Goal: Task Accomplishment & Management: Complete application form

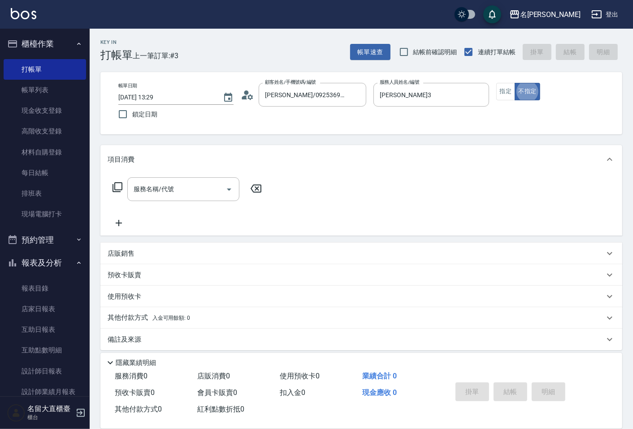
type button "false"
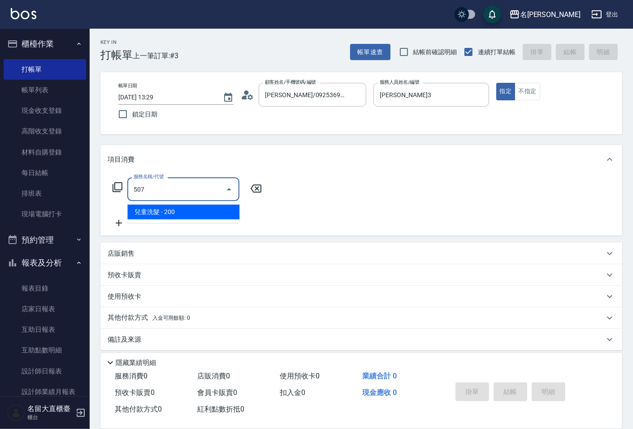
type input "兒童洗髮(507)"
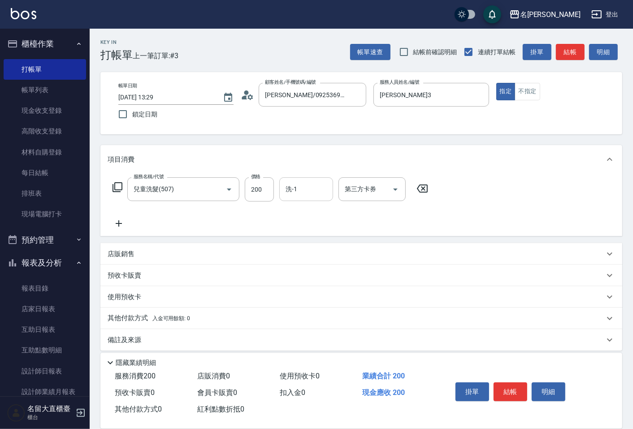
drag, startPoint x: 0, startPoint y: 0, endPoint x: 292, endPoint y: 184, distance: 345.3
click at [292, 184] on div "洗-1 洗-1" at bounding box center [306, 189] width 54 height 24
type input "Reese-5"
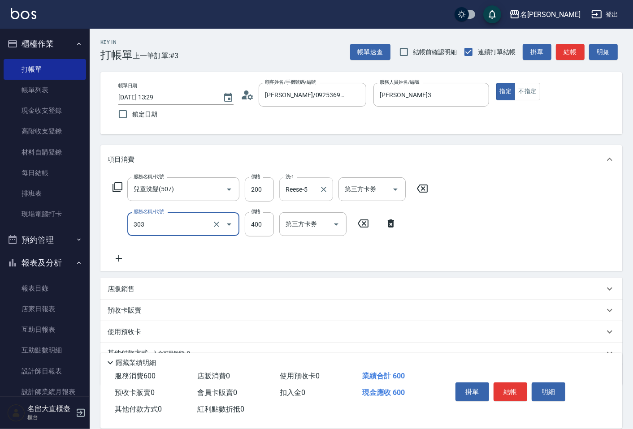
type input "剪髮(C級)(303)"
type input "350"
click at [510, 386] on button "結帳" at bounding box center [510, 392] width 34 height 19
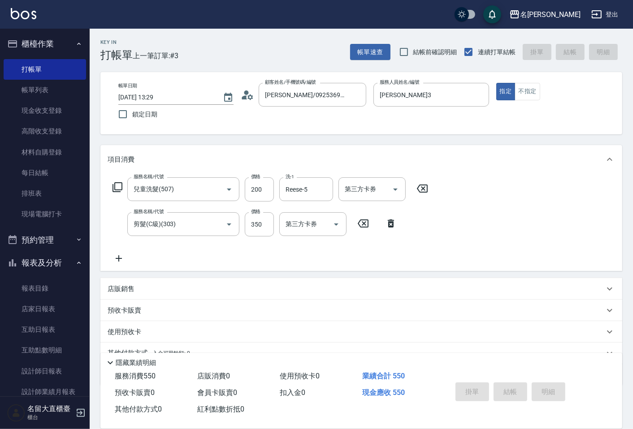
type input "[DATE] 15:44"
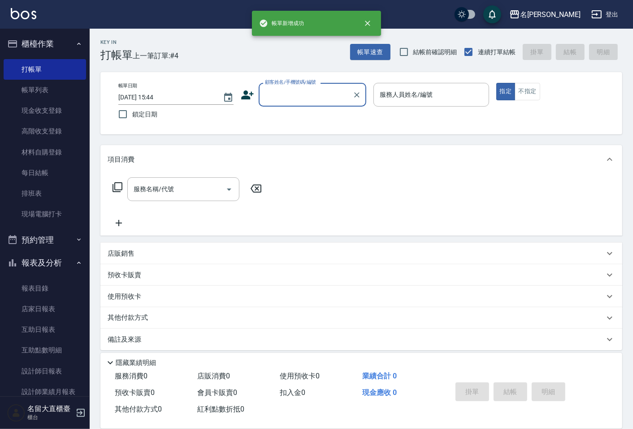
click at [288, 98] on input "顧客姓名/手機號碼/編號" at bounding box center [306, 95] width 86 height 16
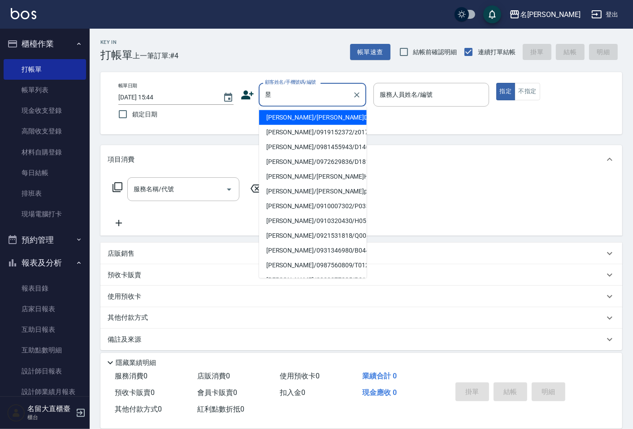
type input "[PERSON_NAME]/[PERSON_NAME]D230/D230"
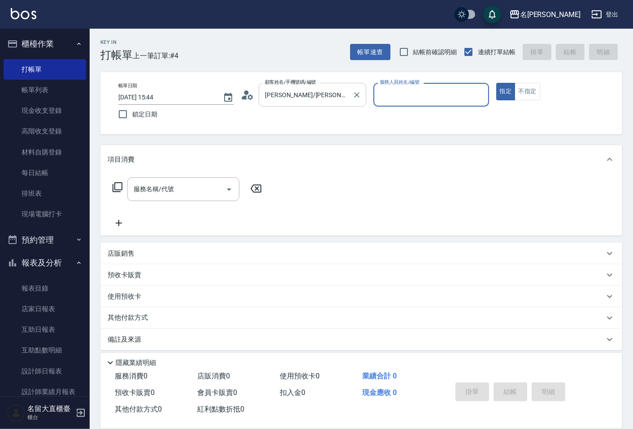
type input "[PERSON_NAME]3"
click at [496, 83] on button "指定" at bounding box center [505, 91] width 19 height 17
type button "true"
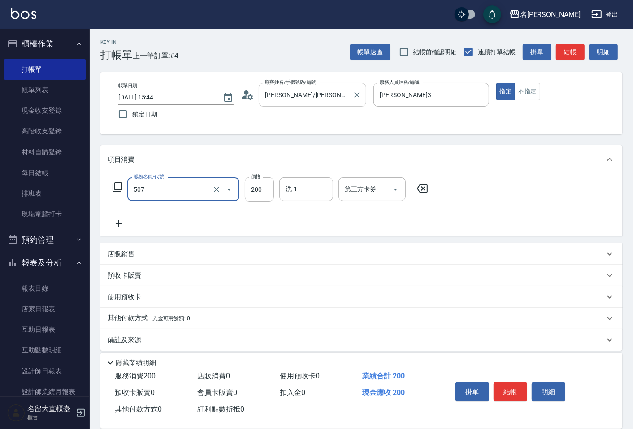
type input "兒童洗髮(507)"
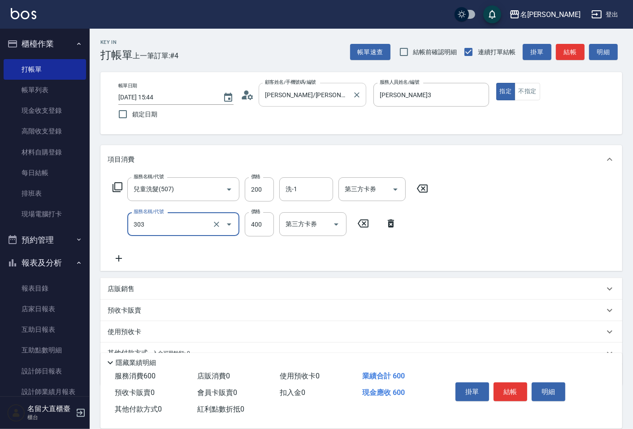
type input "剪髮(C級)(303)"
type input "250"
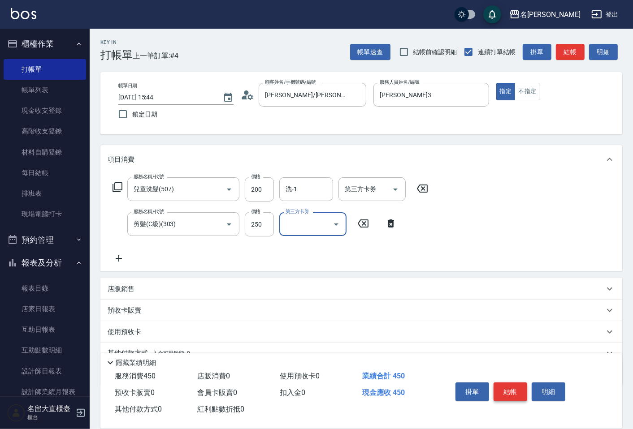
click at [508, 392] on button "結帳" at bounding box center [510, 392] width 34 height 19
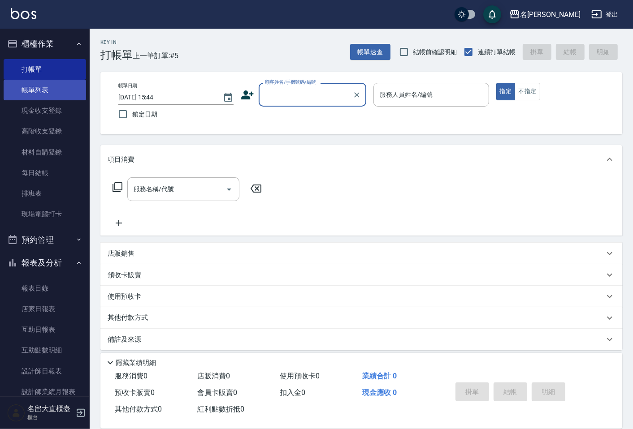
click at [37, 84] on link "帳單列表" at bounding box center [45, 90] width 82 height 21
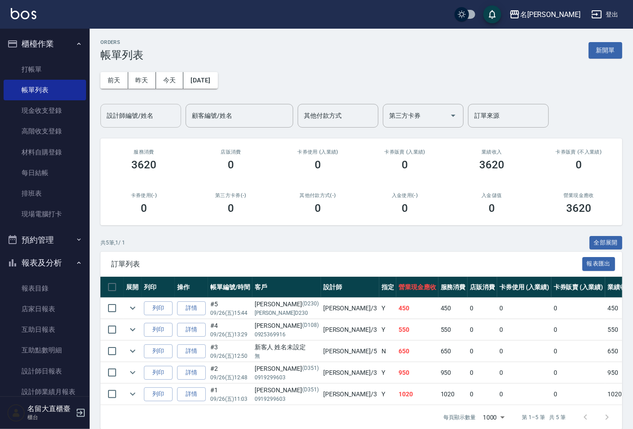
click at [125, 117] on input "設計師編號/姓名" at bounding box center [140, 116] width 73 height 16
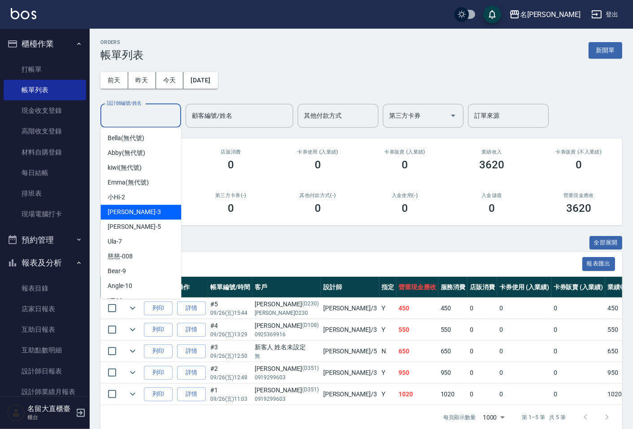
click at [136, 215] on div "[PERSON_NAME]3" at bounding box center [140, 212] width 81 height 15
type input "[PERSON_NAME]3"
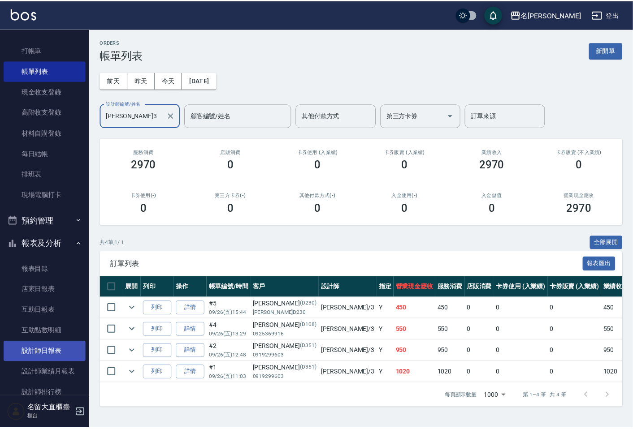
scroll to position [50, 0]
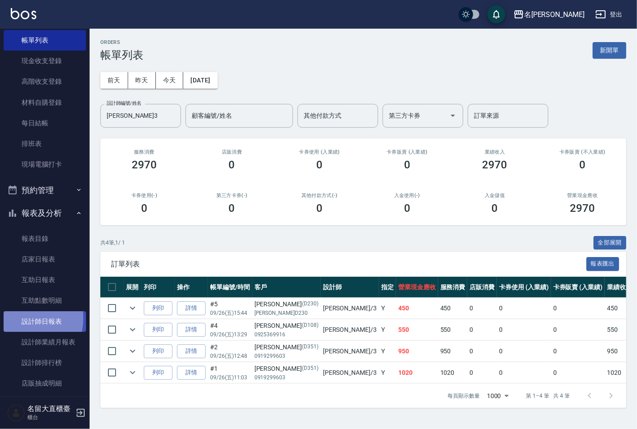
click at [20, 318] on link "設計師日報表" at bounding box center [45, 321] width 82 height 21
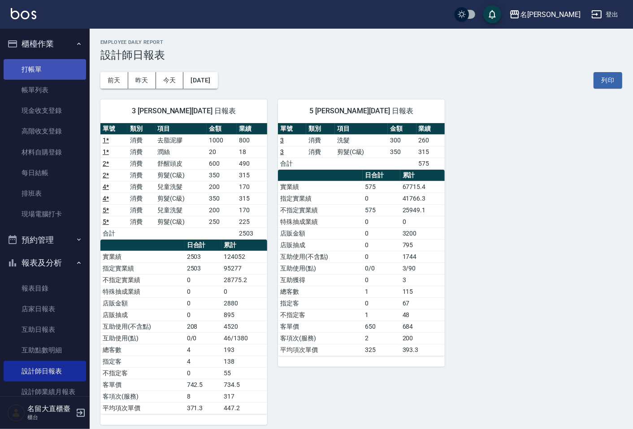
click at [77, 69] on link "打帳單" at bounding box center [45, 69] width 82 height 21
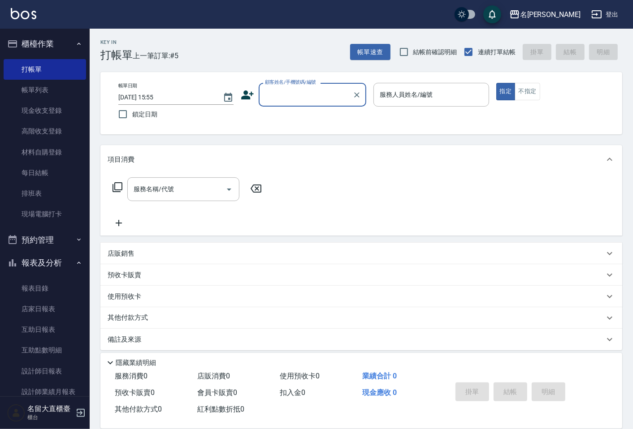
click at [293, 108] on div "帳單日期 [DATE] 15:55 鎖定日期 顧客姓名/手機號碼/編號 顧客姓名/手機號碼/編號 服務人員姓名/編號 服務人員姓名/編號 指定 不指定" at bounding box center [361, 103] width 500 height 41
drag, startPoint x: 330, startPoint y: 102, endPoint x: 333, endPoint y: 96, distance: 6.8
click at [332, 99] on input "顧客姓名/手機號碼/編號" at bounding box center [306, 95] width 86 height 16
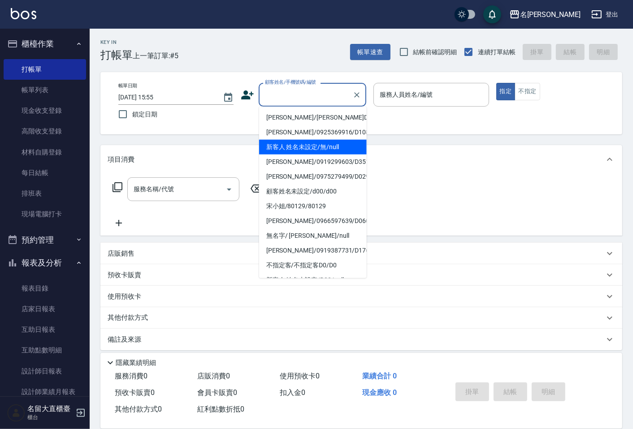
click at [334, 145] on li "新客人 姓名未設定/無/null" at bounding box center [313, 147] width 108 height 15
type input "新客人 姓名未設定/無/null"
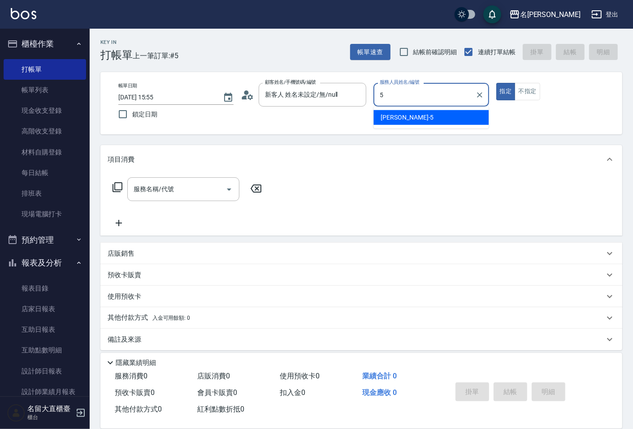
type input "Reese-5"
type button "true"
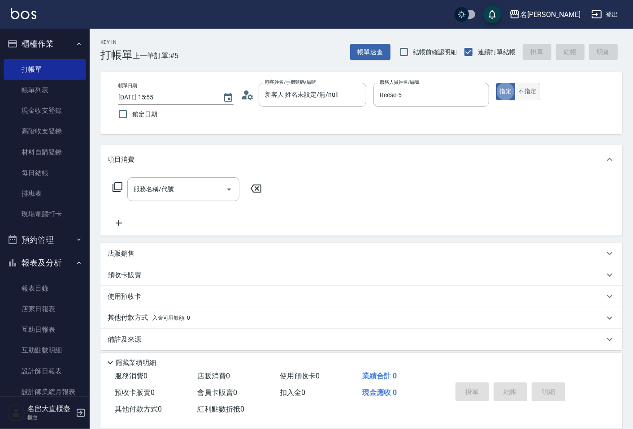
click at [534, 91] on button "不指定" at bounding box center [526, 91] width 25 height 17
click at [221, 177] on div "服務名稱/代號 服務名稱/代號" at bounding box center [361, 205] width 522 height 62
click at [213, 199] on div "服務名稱/代號" at bounding box center [183, 189] width 112 height 24
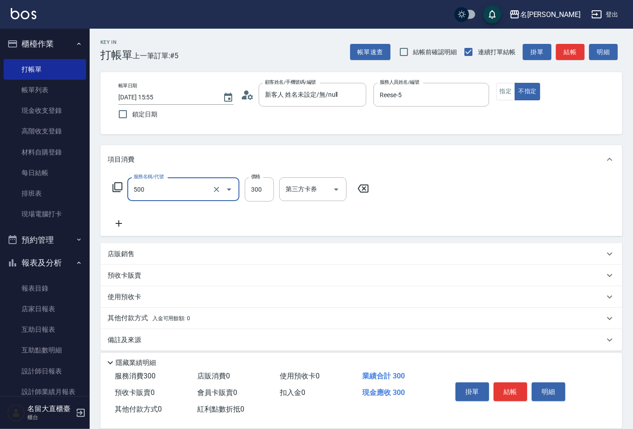
type input "洗髮(500)"
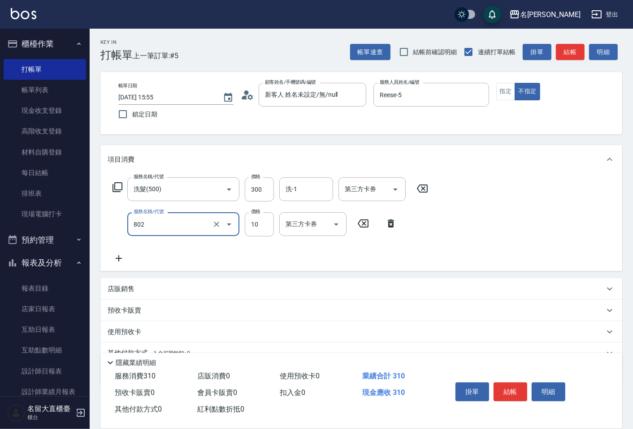
type input "潤絲(802)"
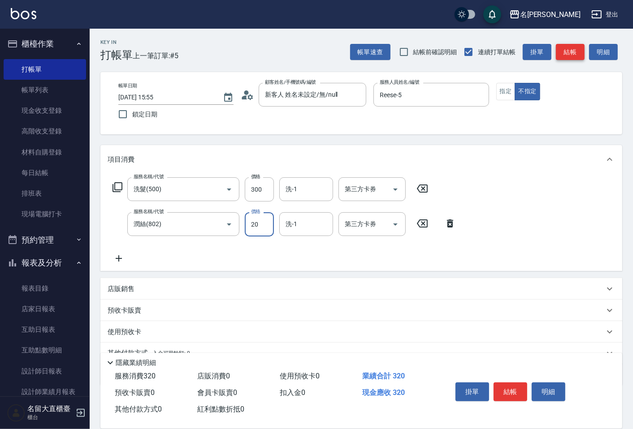
type input "20"
click at [558, 59] on button "結帳" at bounding box center [570, 52] width 29 height 17
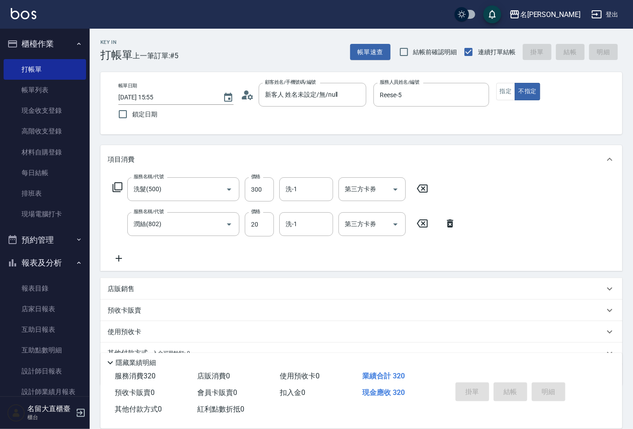
type input "[DATE] 15:56"
